Goal: Task Accomplishment & Management: Manage account settings

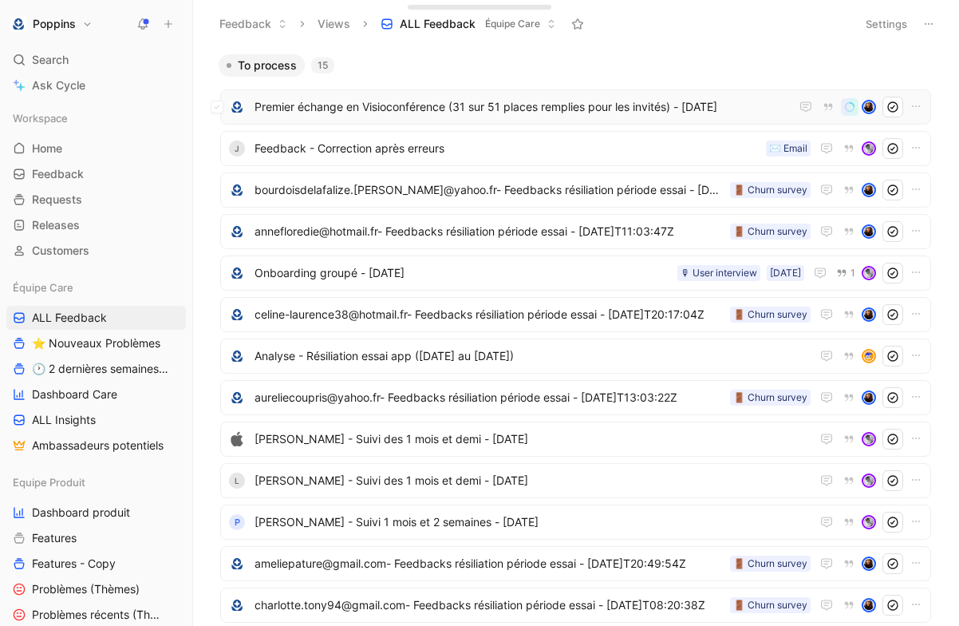
click at [382, 105] on span "Premier échange en Visioconférence (31 sur 51 places remplies pour les invités)…" at bounding box center [523, 106] width 536 height 19
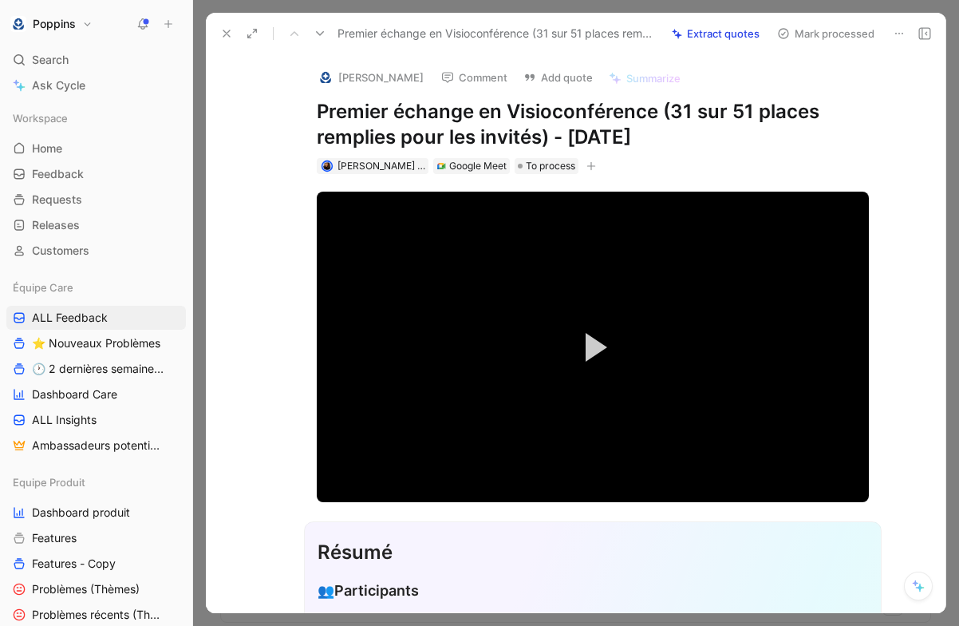
click at [516, 120] on h1 "Premier échange en Visioconférence (31 sur 51 places remplies pour les invités)…" at bounding box center [593, 124] width 552 height 51
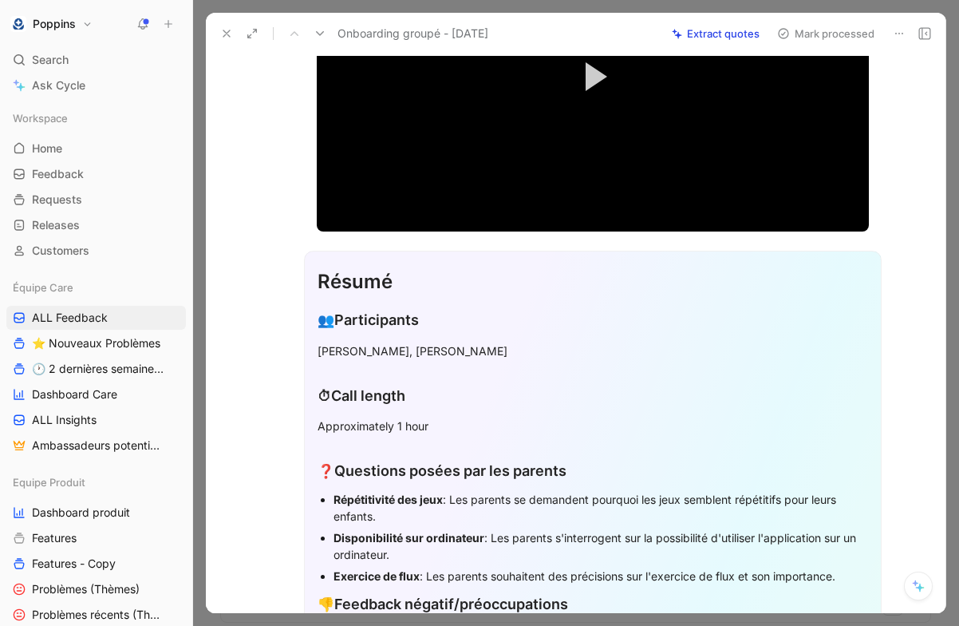
scroll to position [291, 0]
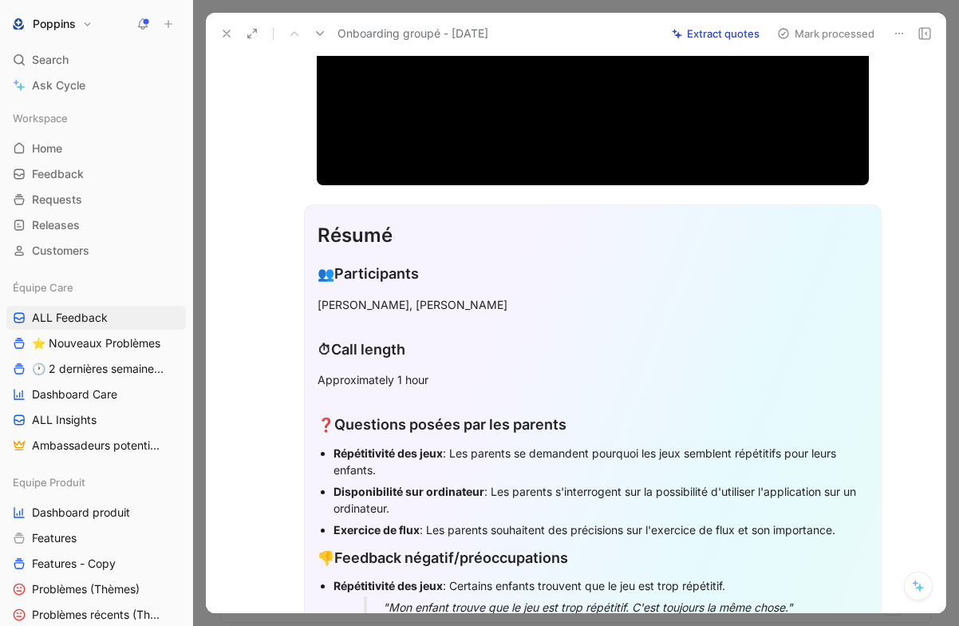
click at [457, 374] on div "Approximately 1 hour" at bounding box center [593, 379] width 551 height 17
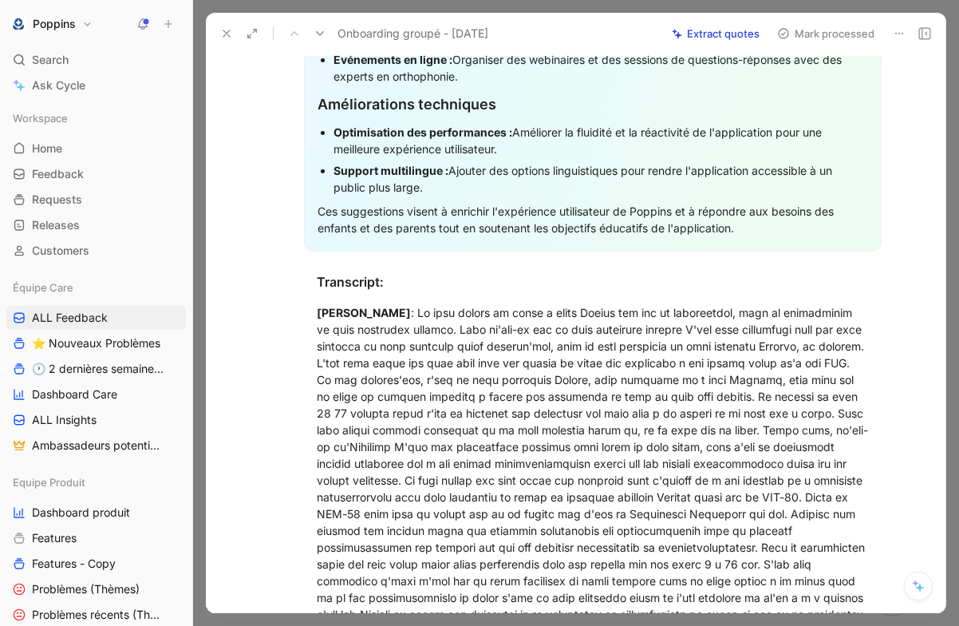
scroll to position [1497, 0]
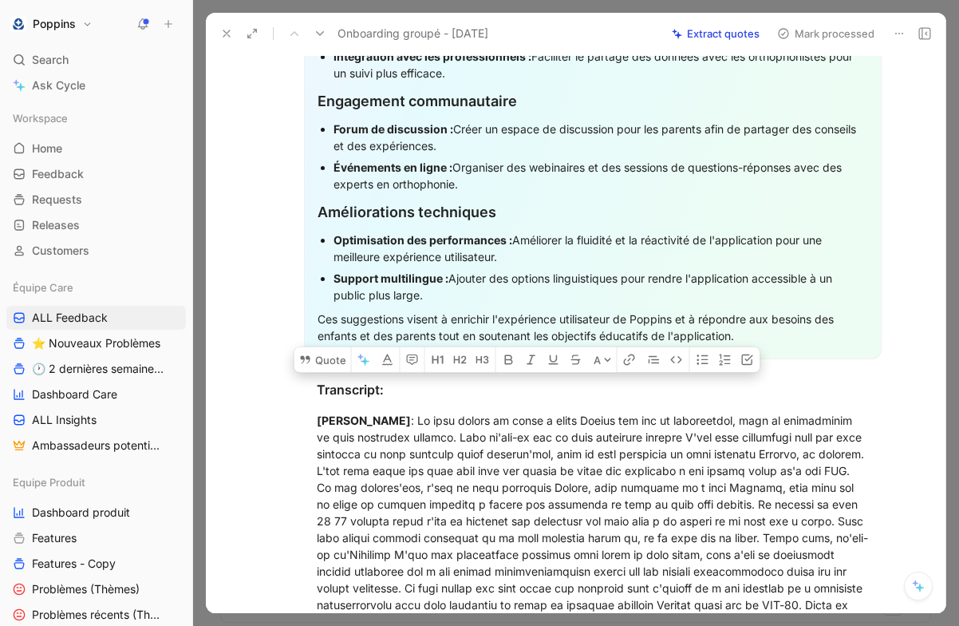
drag, startPoint x: 317, startPoint y: 348, endPoint x: 793, endPoint y: 329, distance: 476.1
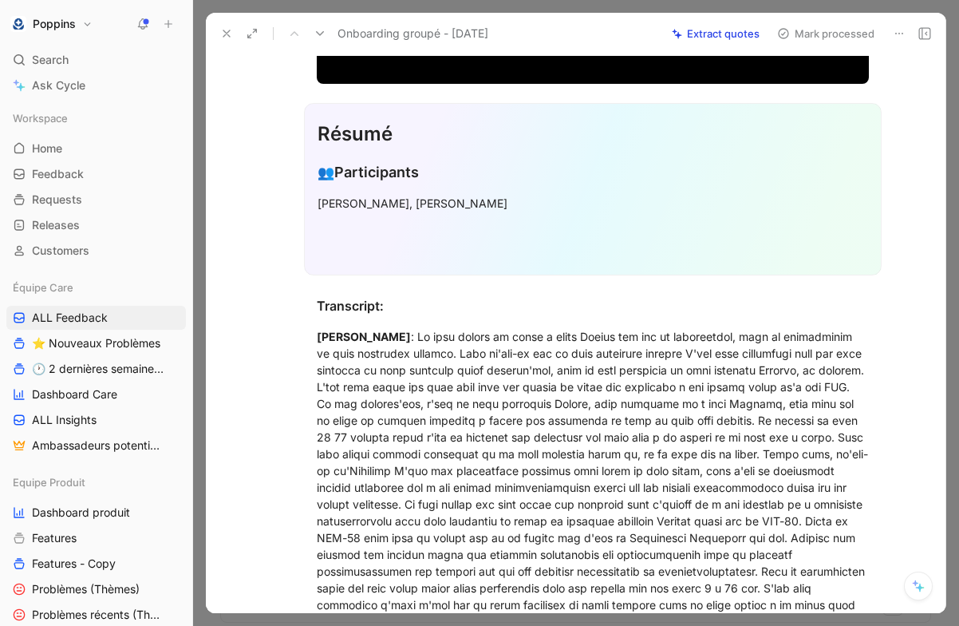
scroll to position [343, 0]
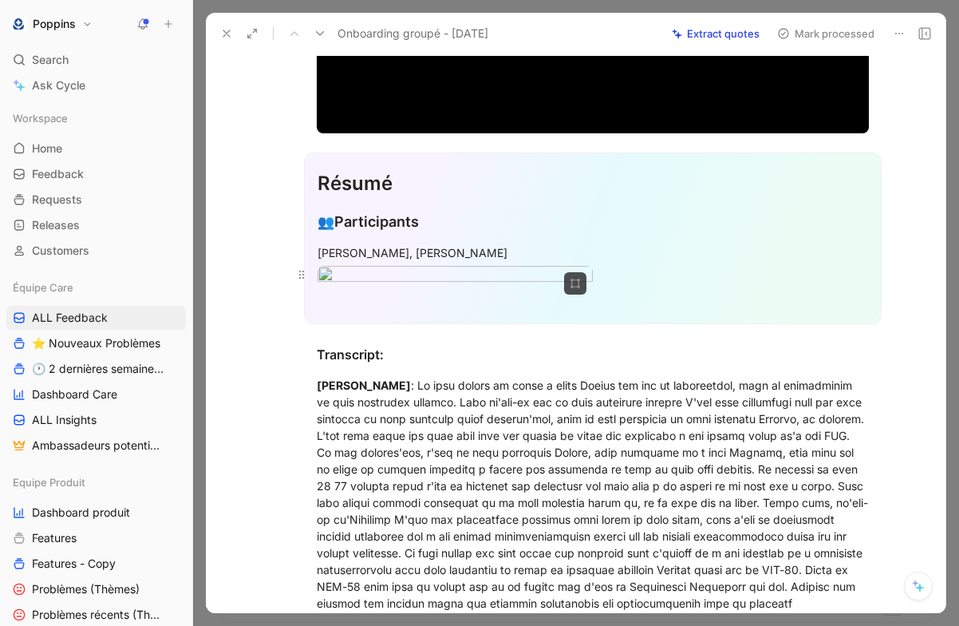
click at [503, 329] on body "Poppins Search ⌘ K Ask Cycle Workspace Home G then H Feedback G then F Requests…" at bounding box center [479, 313] width 959 height 626
click at [503, 329] on img at bounding box center [456, 334] width 300 height 196
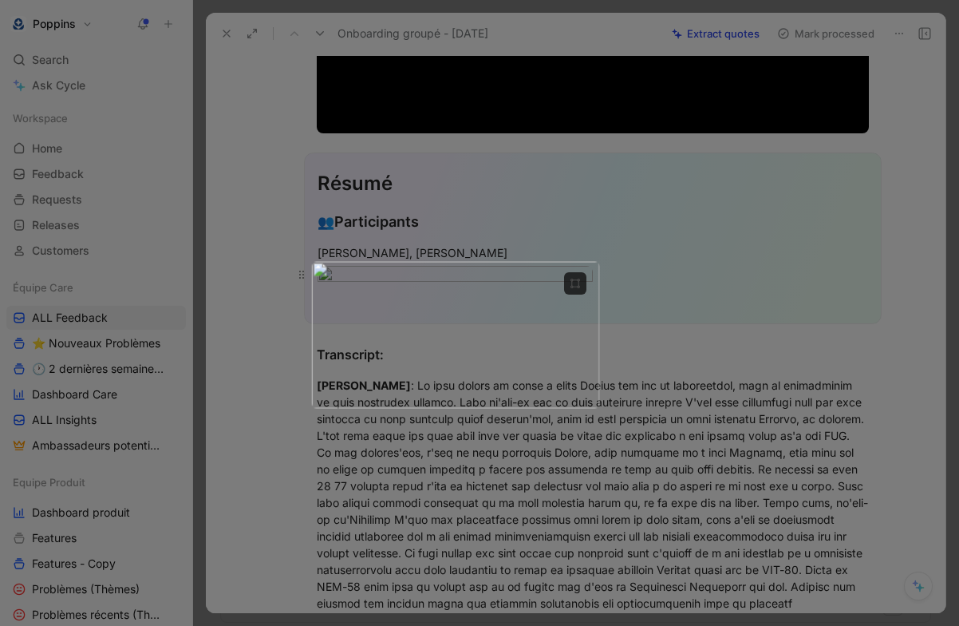
click at [503, 329] on img at bounding box center [455, 335] width 288 height 147
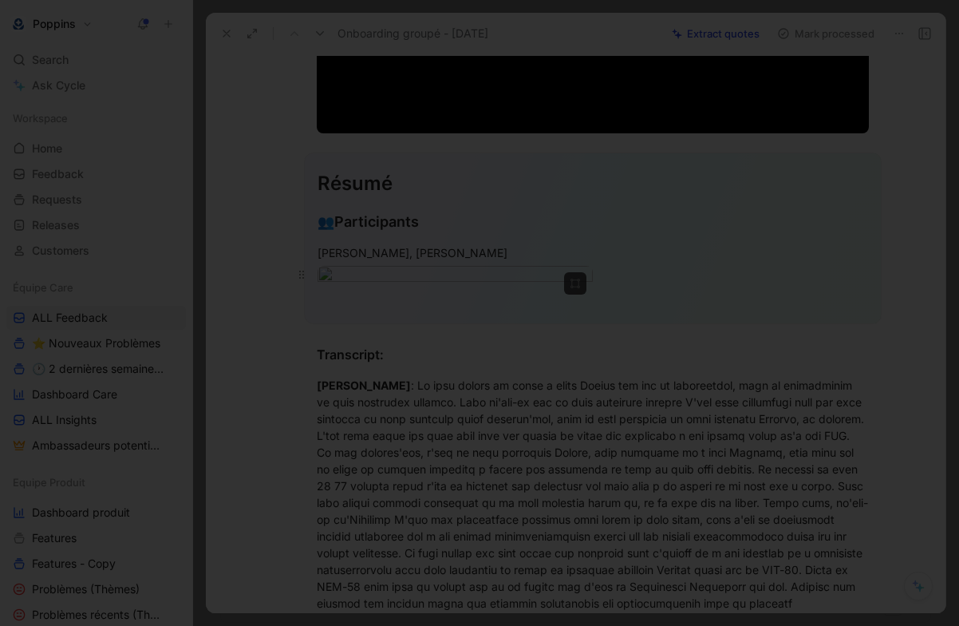
click at [503, 329] on img at bounding box center [479, 313] width 959 height 626
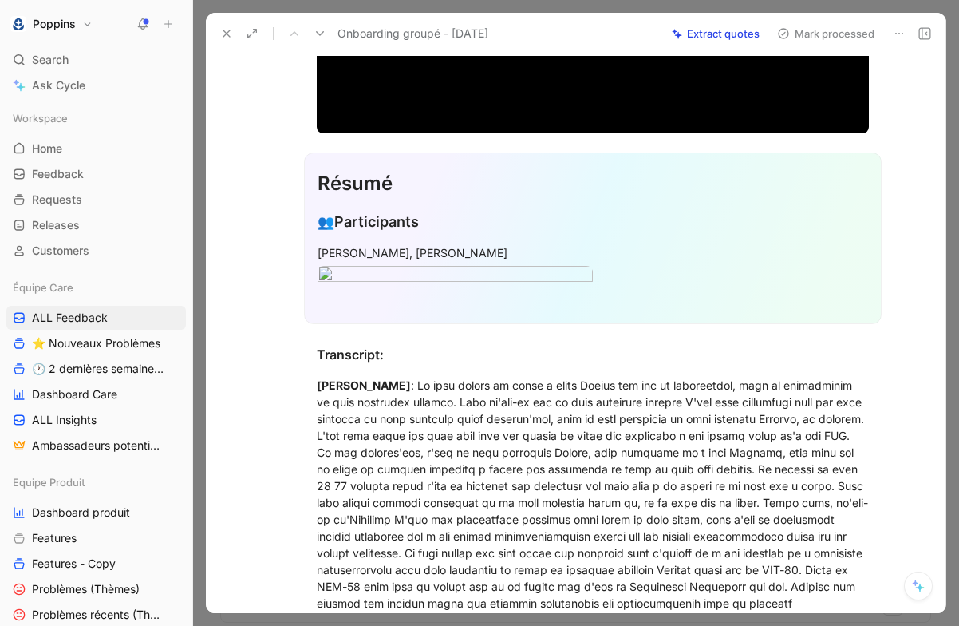
click at [918, 200] on section "Résumé 👥 Participants [PERSON_NAME], [PERSON_NAME]" at bounding box center [592, 238] width 706 height 197
click at [233, 28] on button at bounding box center [227, 33] width 22 height 22
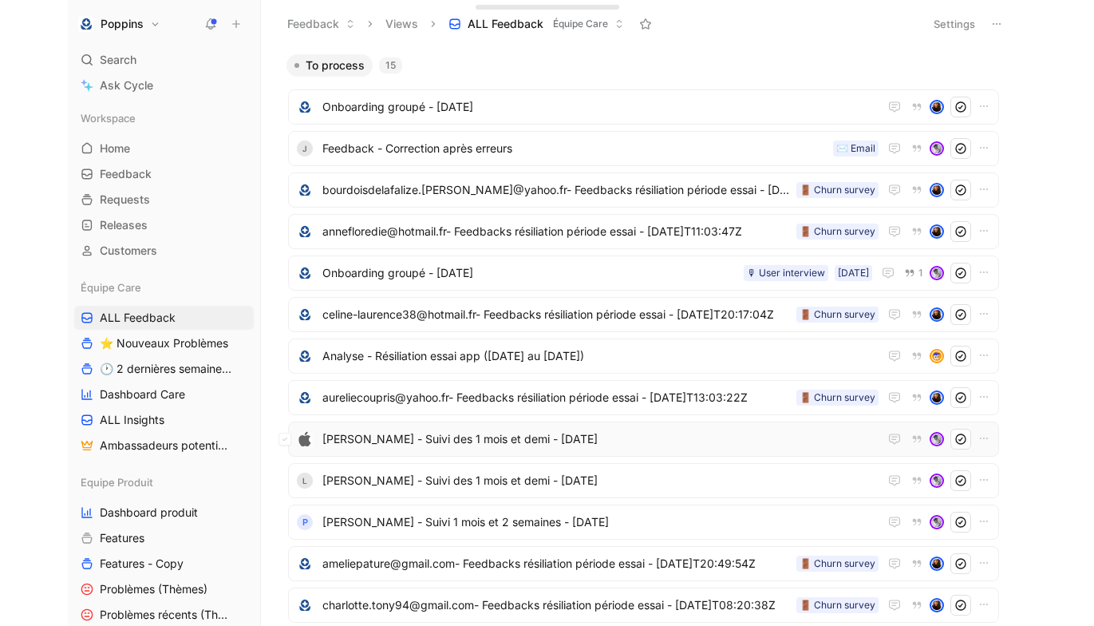
scroll to position [19, 0]
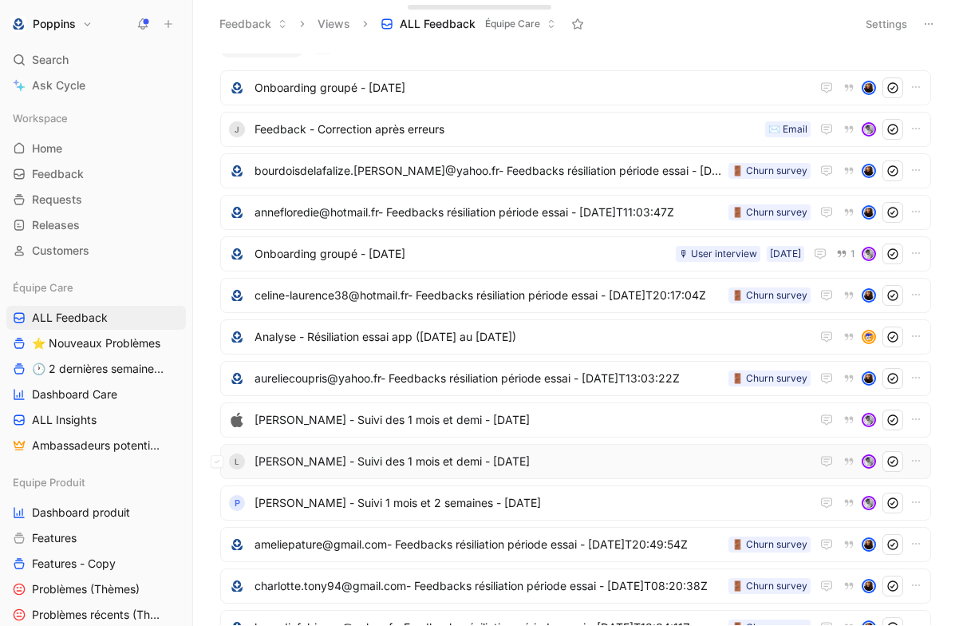
click at [363, 469] on span "[PERSON_NAME] - Suivi des 1 mois et demi - [DATE]" at bounding box center [533, 461] width 556 height 19
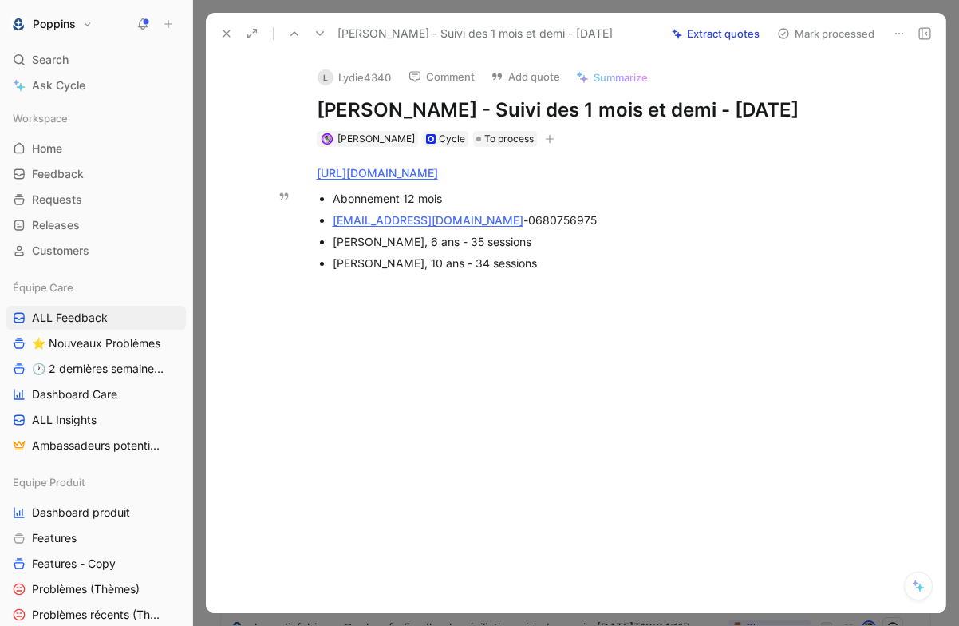
click at [528, 217] on span "0680756975" at bounding box center [562, 220] width 69 height 14
copy span "0680756975"
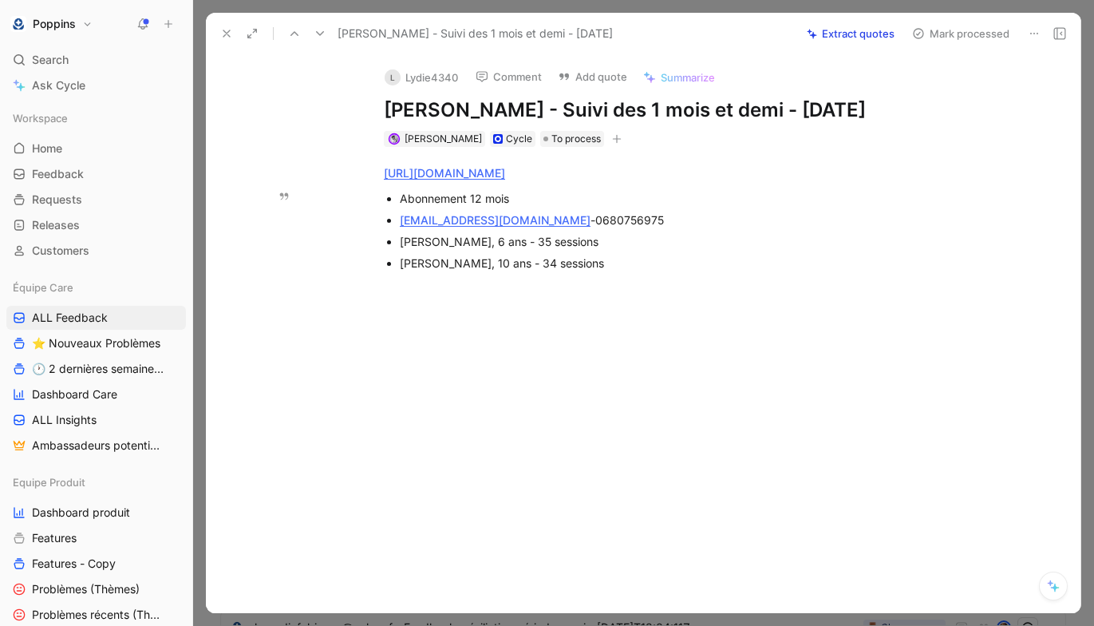
click at [959, 30] on icon at bounding box center [1034, 33] width 13 height 13
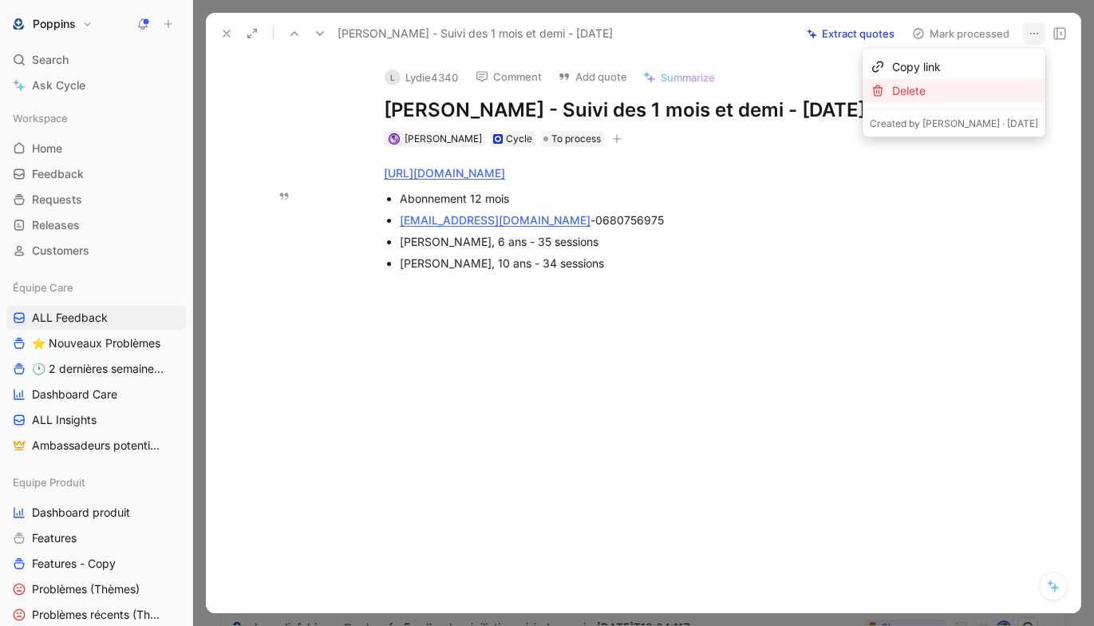
click at [959, 92] on div "Delete" at bounding box center [965, 90] width 146 height 19
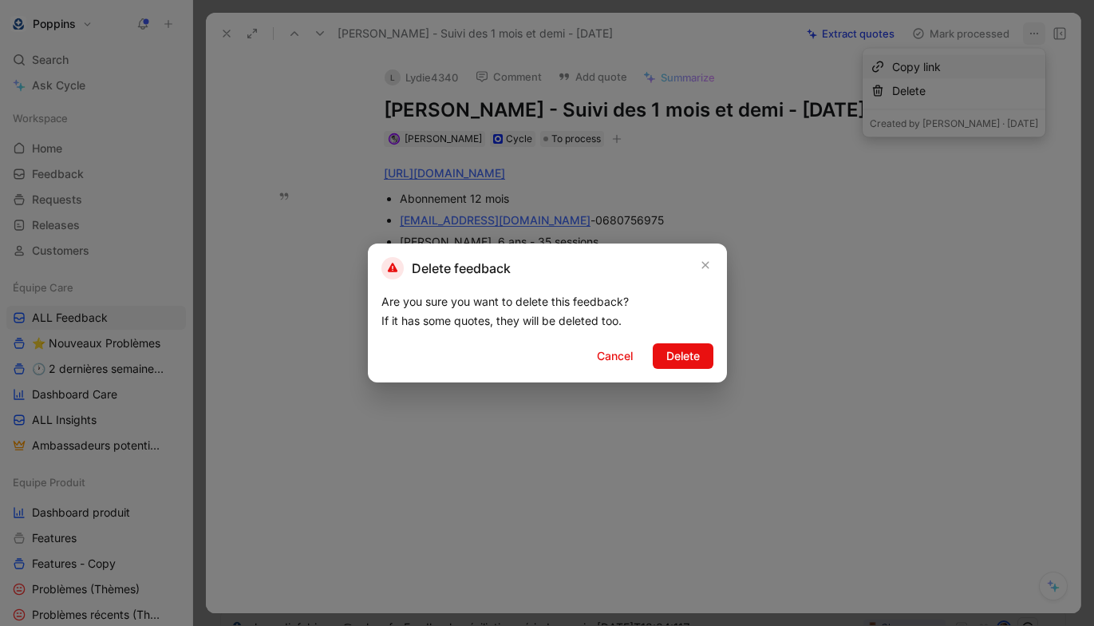
click at [661, 342] on div "Delete feedback Are you sure you want to delete this feedback? If it has some q…" at bounding box center [547, 312] width 359 height 139
click at [667, 349] on span "Delete" at bounding box center [684, 355] width 34 height 19
